Goal: Transaction & Acquisition: Purchase product/service

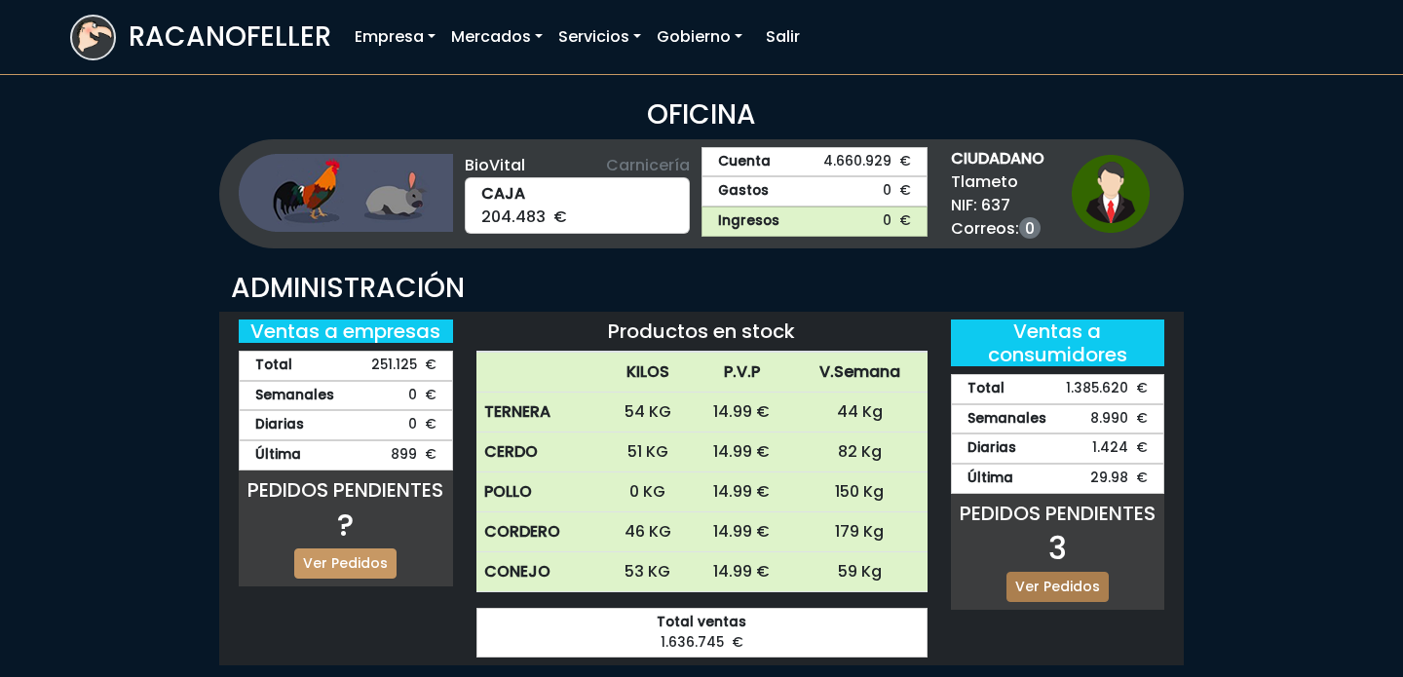
click at [1057, 588] on link "Ver Pedidos" at bounding box center [1058, 587] width 102 height 30
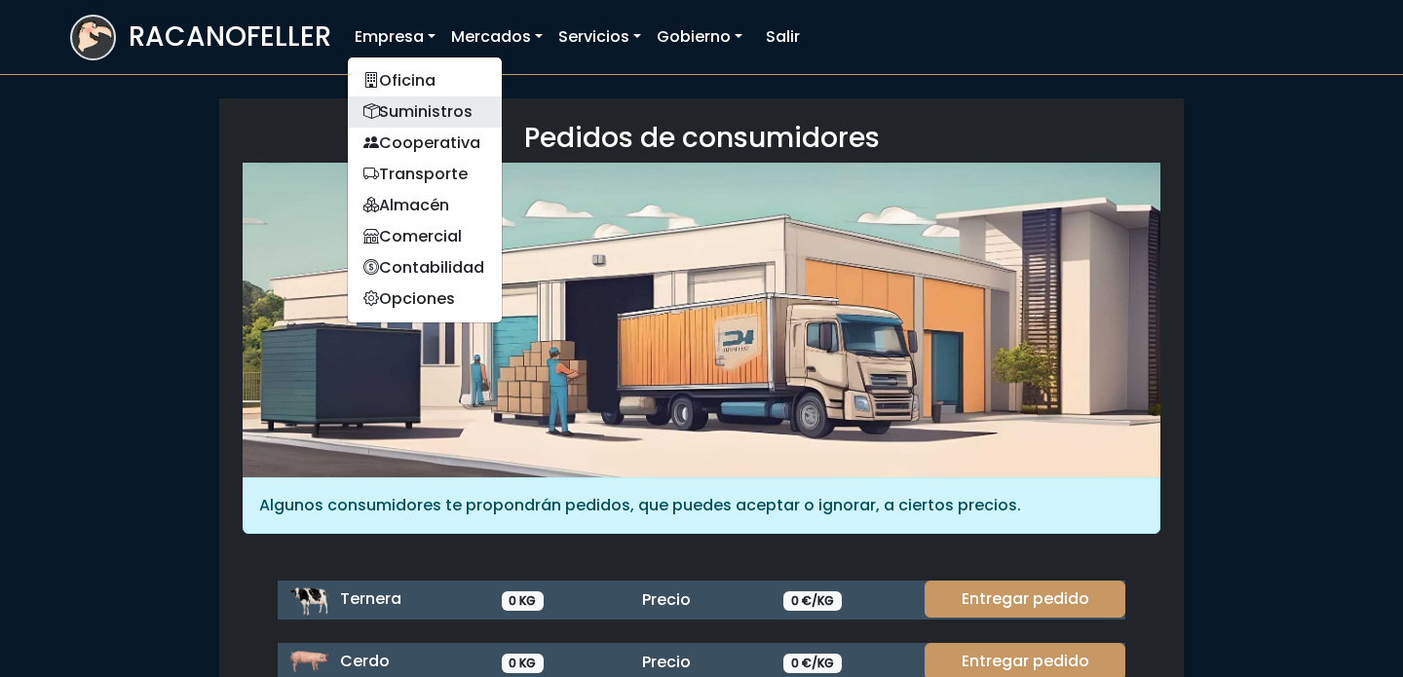
click at [407, 117] on link "Suministros" at bounding box center [425, 111] width 154 height 31
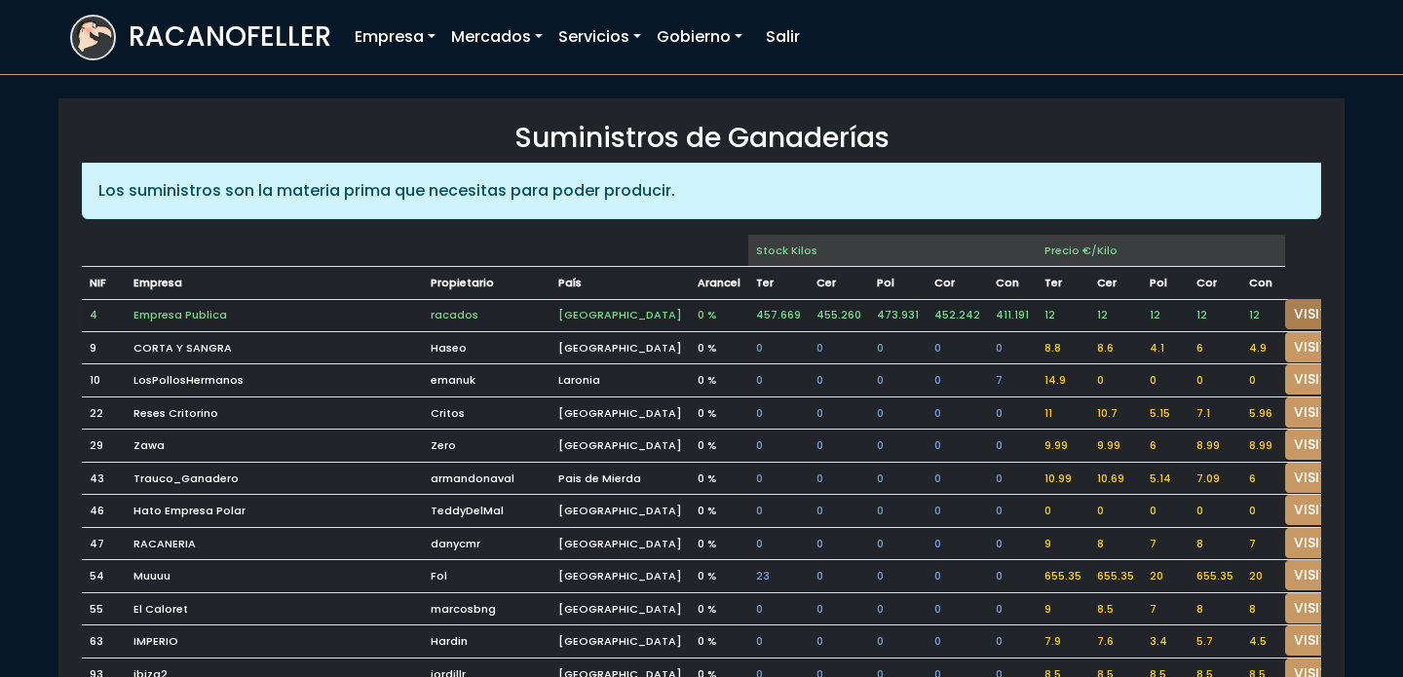
click at [1285, 313] on link "VISITAR" at bounding box center [1320, 314] width 70 height 30
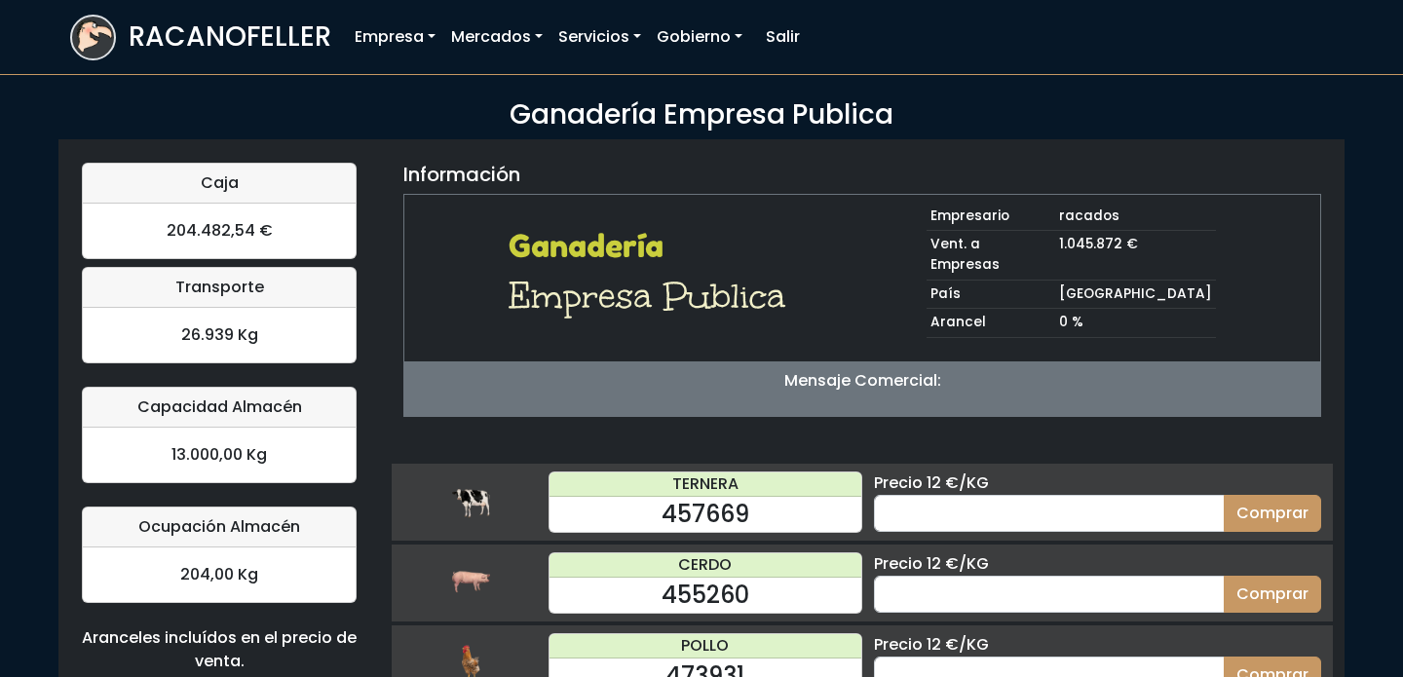
scroll to position [140, 0]
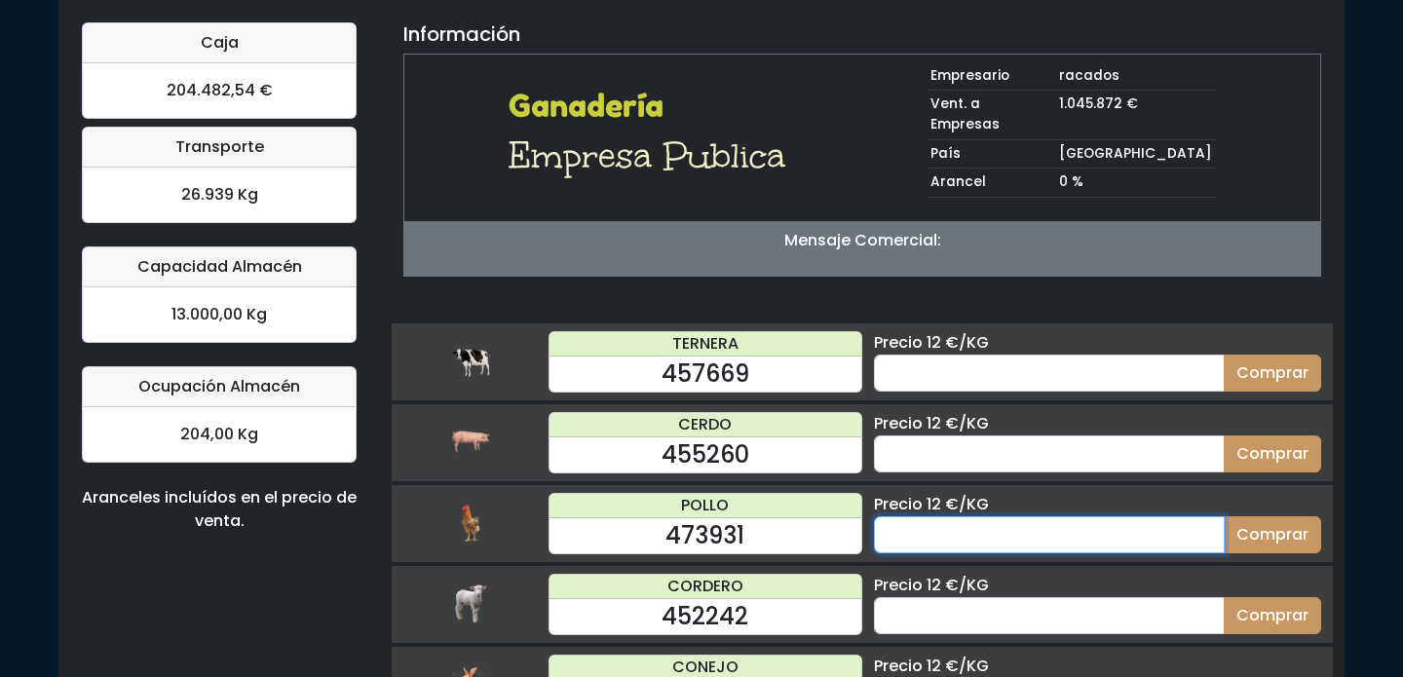
click at [1016, 516] on input "number" at bounding box center [1049, 534] width 351 height 37
type input "60"
click at [1224, 516] on button "Comprar" at bounding box center [1272, 534] width 97 height 37
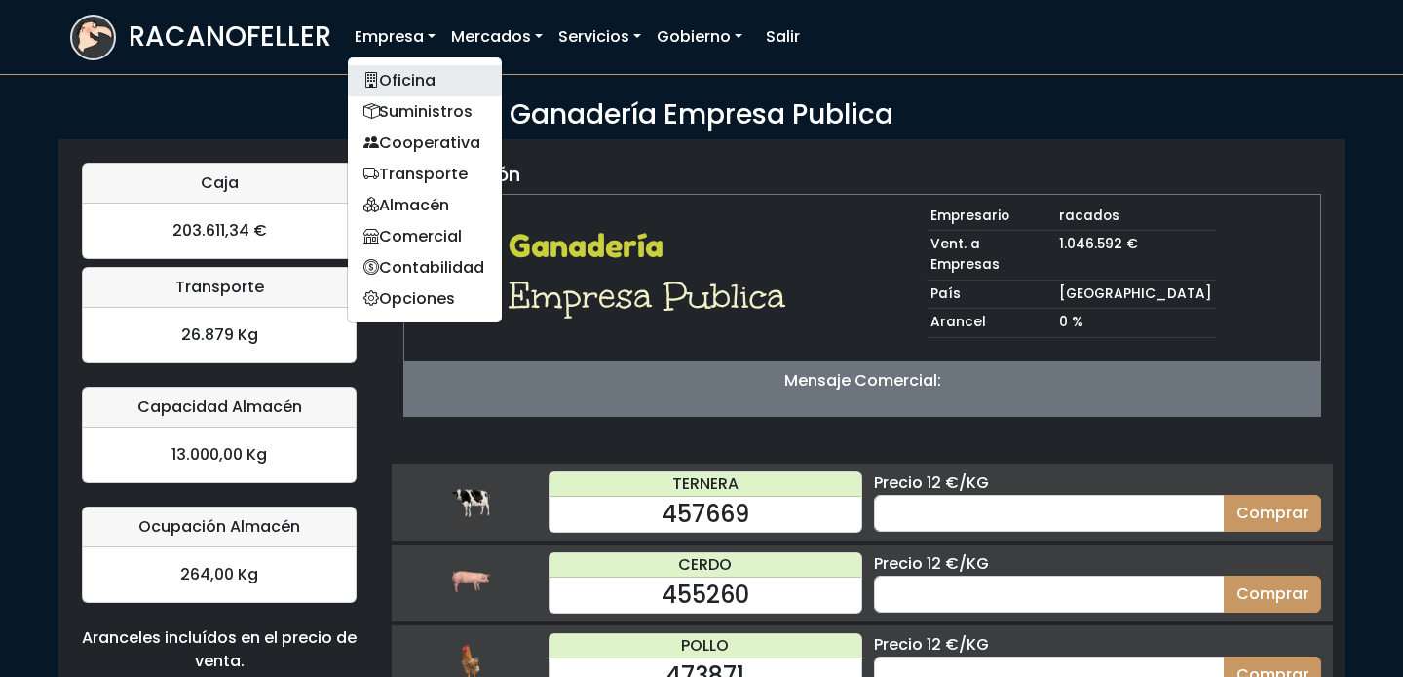
click at [399, 83] on link "Oficina" at bounding box center [425, 80] width 154 height 31
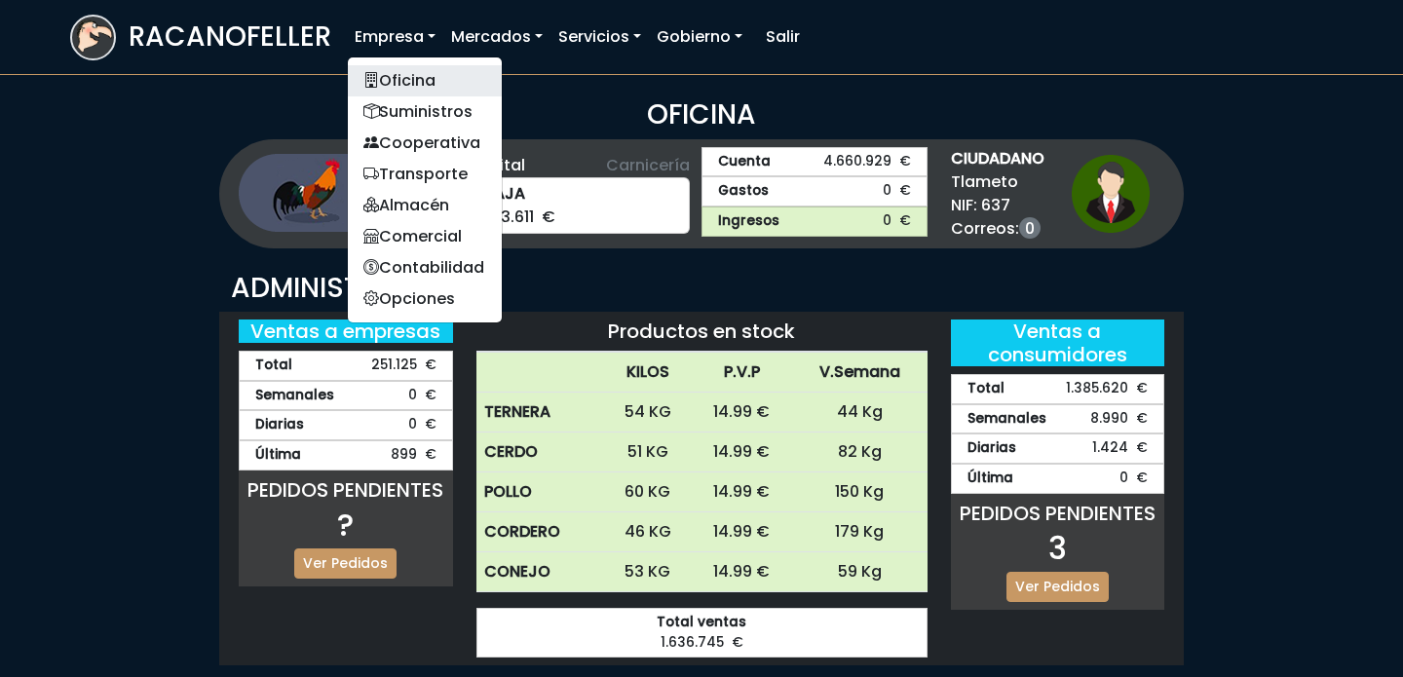
click at [439, 71] on link "Oficina" at bounding box center [425, 80] width 154 height 31
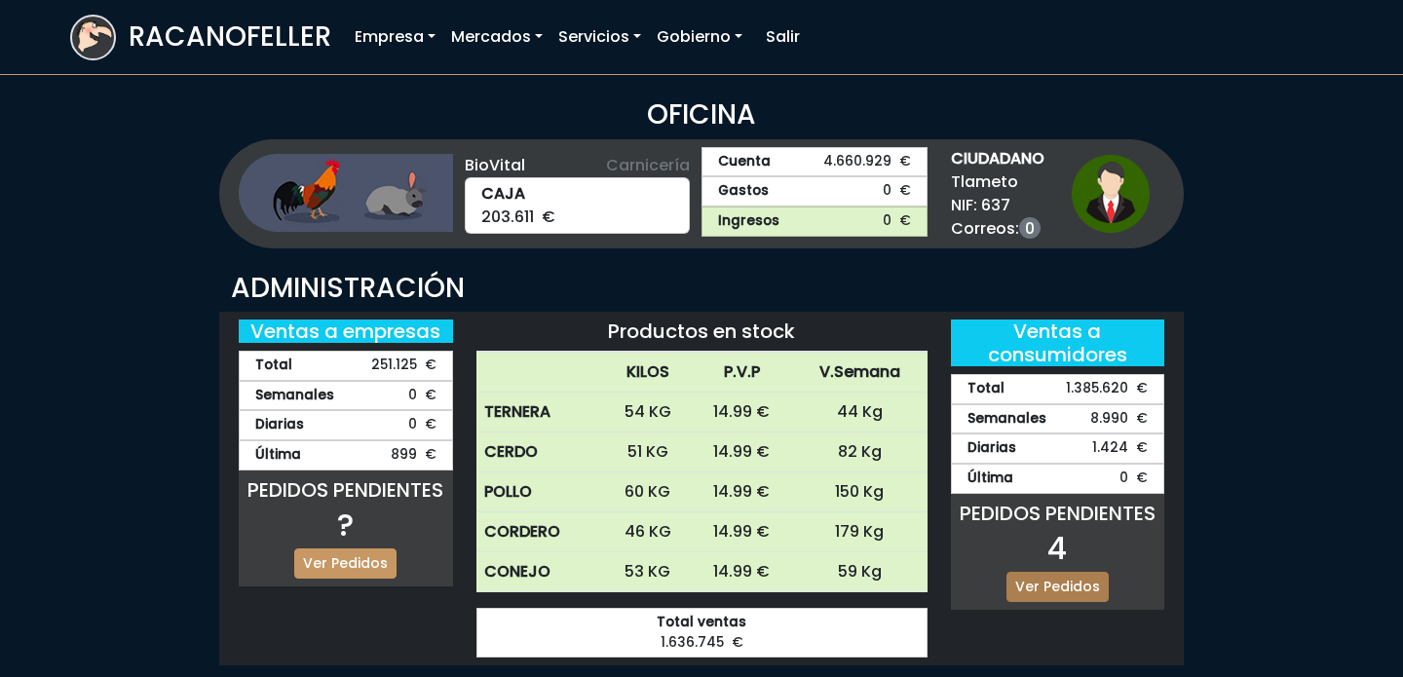
click at [1065, 588] on link "Ver Pedidos" at bounding box center [1058, 587] width 102 height 30
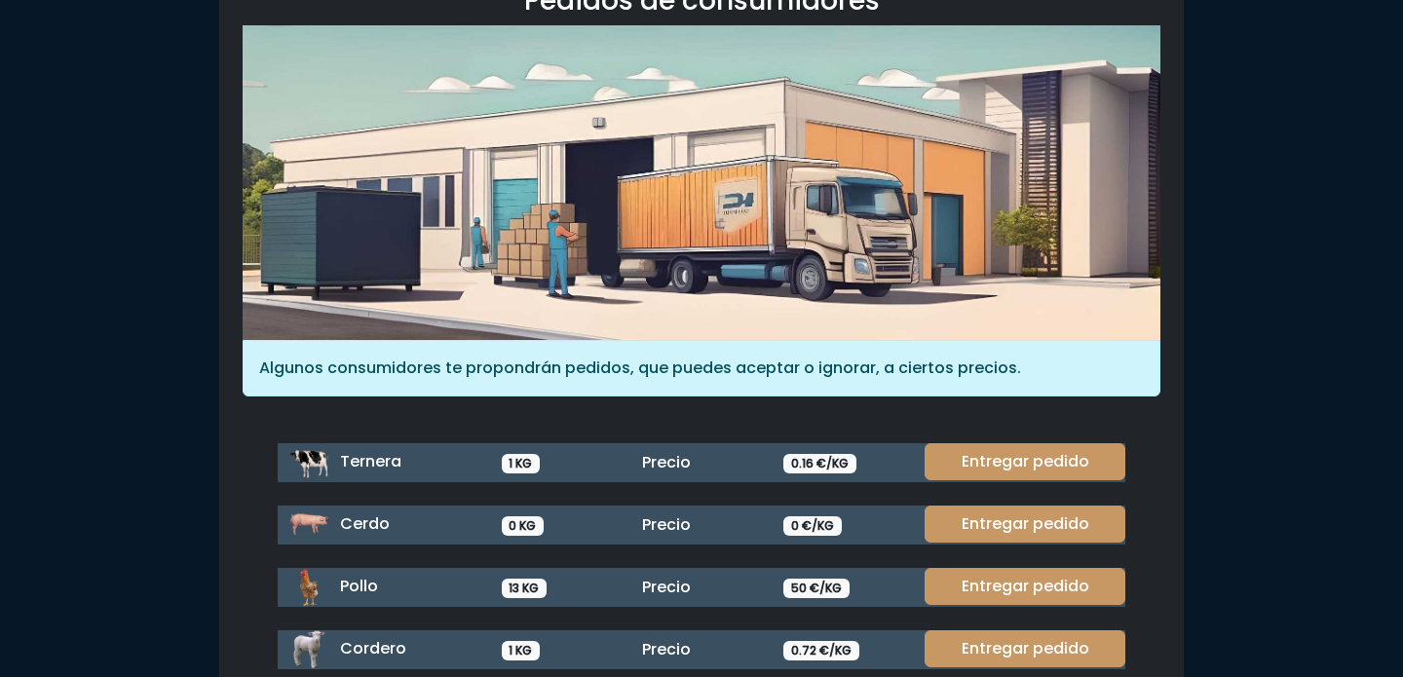
scroll to position [194, 0]
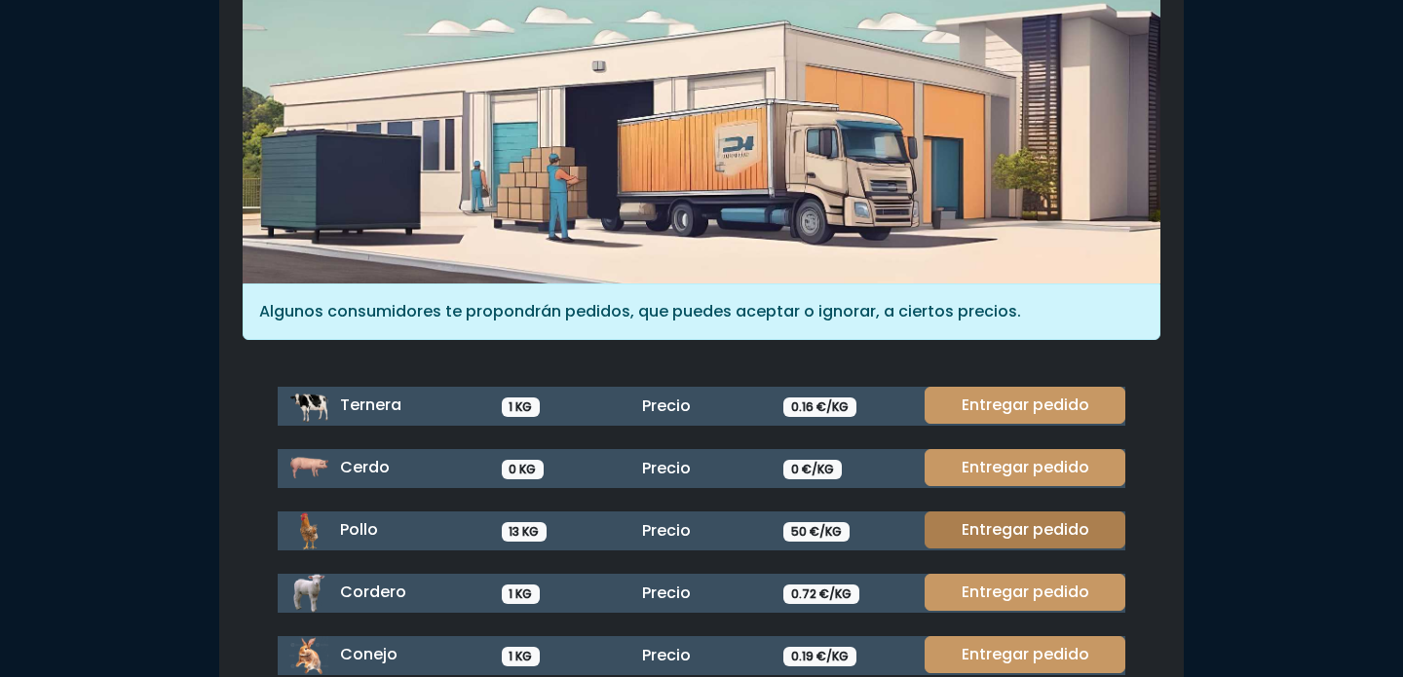
click at [1019, 534] on link "Entregar pedido" at bounding box center [1025, 530] width 201 height 37
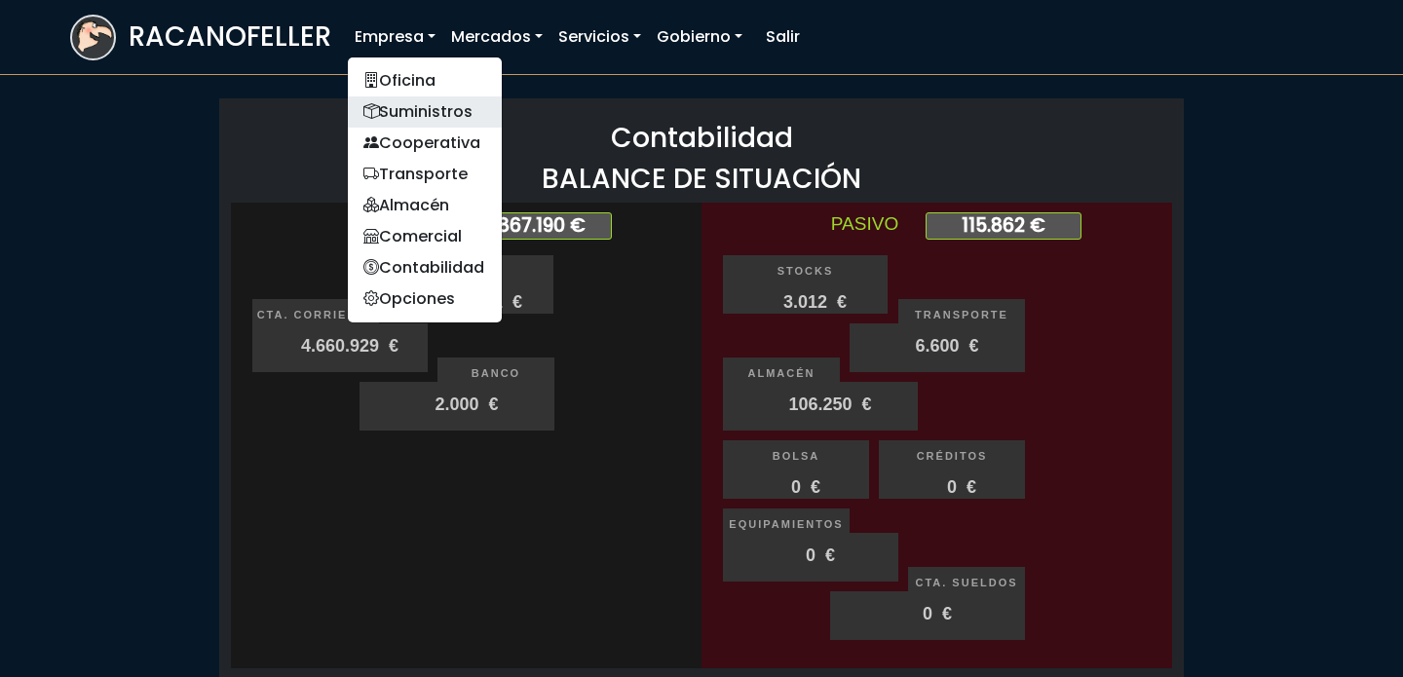
click at [411, 96] on link "Suministros" at bounding box center [425, 111] width 154 height 31
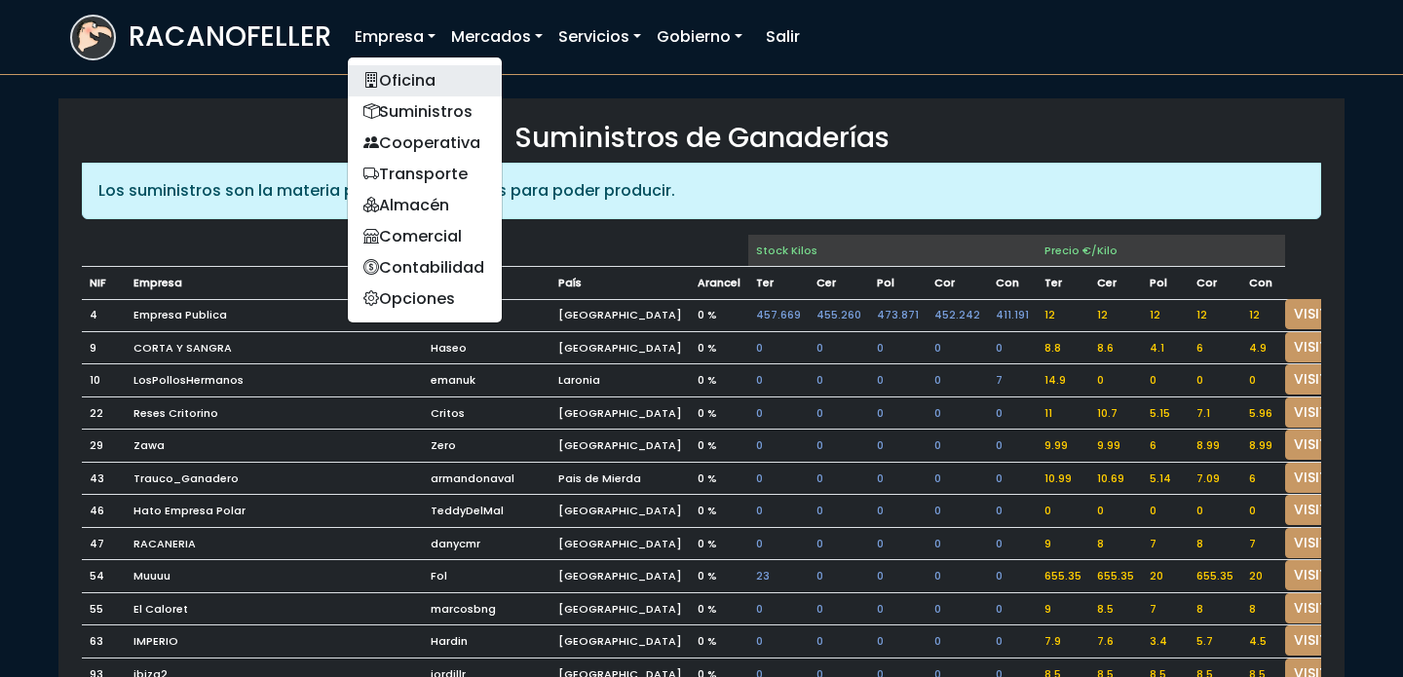
click at [401, 86] on link "Oficina" at bounding box center [425, 80] width 154 height 31
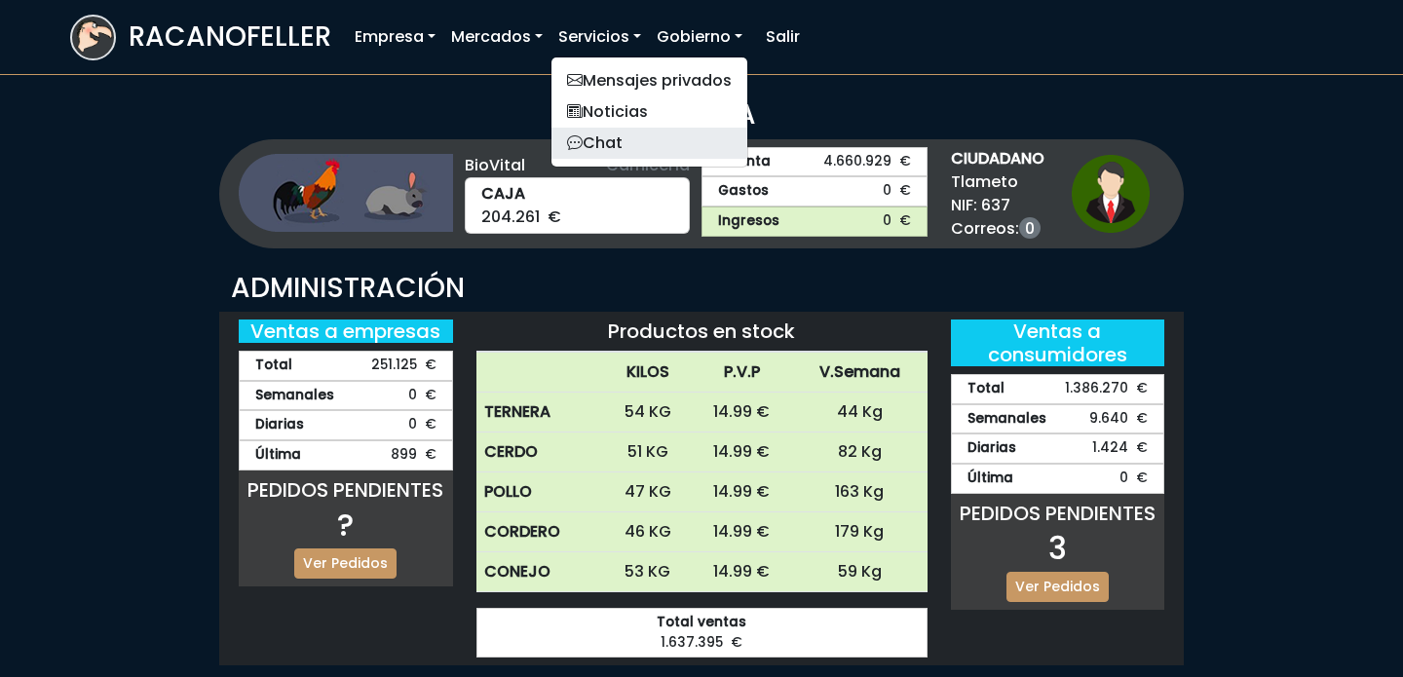
click at [630, 151] on link "Chat" at bounding box center [650, 143] width 196 height 31
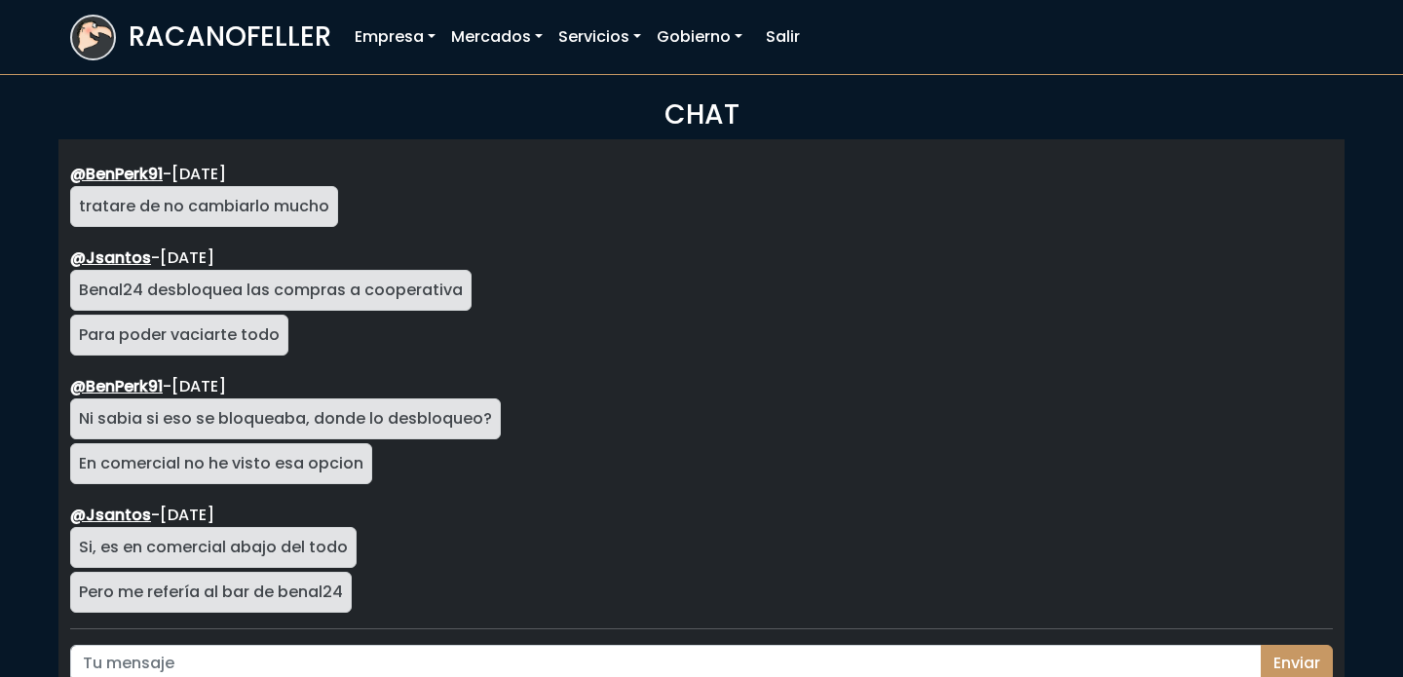
scroll to position [3466, 0]
